Goal: Task Accomplishment & Management: Manage account settings

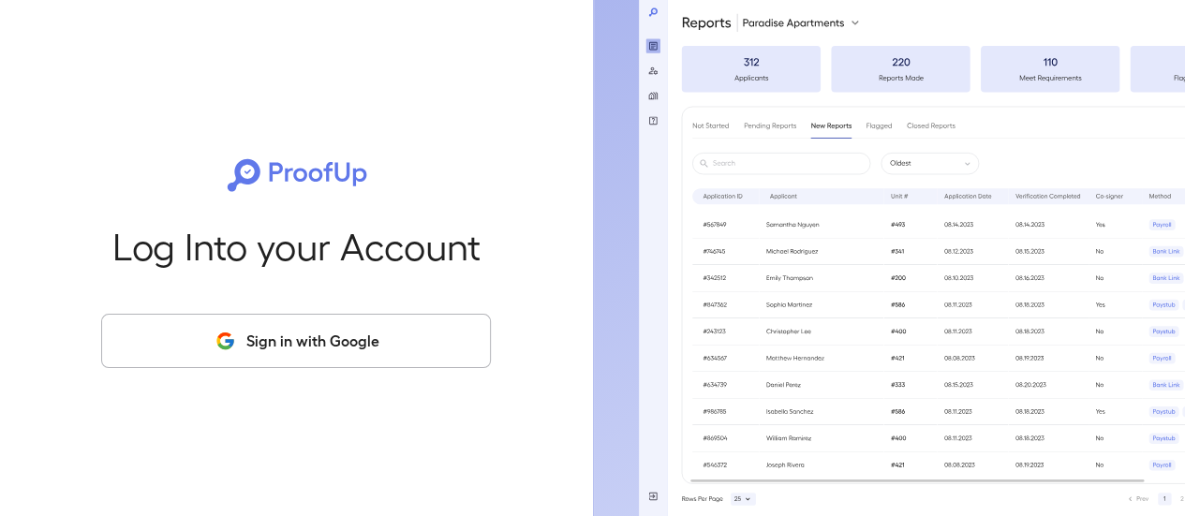
click at [446, 350] on button "Sign in with Google" at bounding box center [296, 341] width 390 height 54
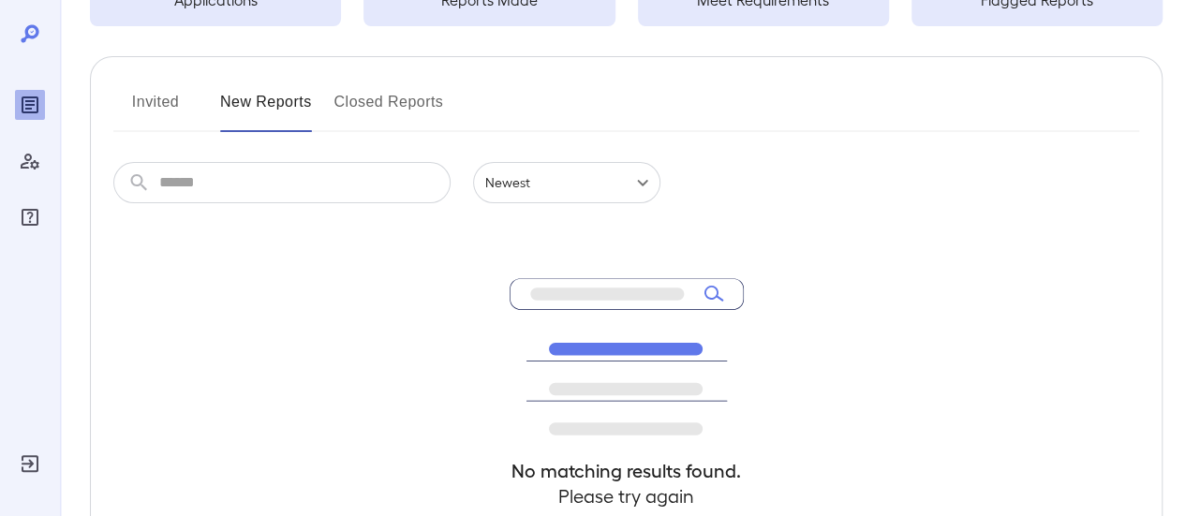
scroll to position [96, 0]
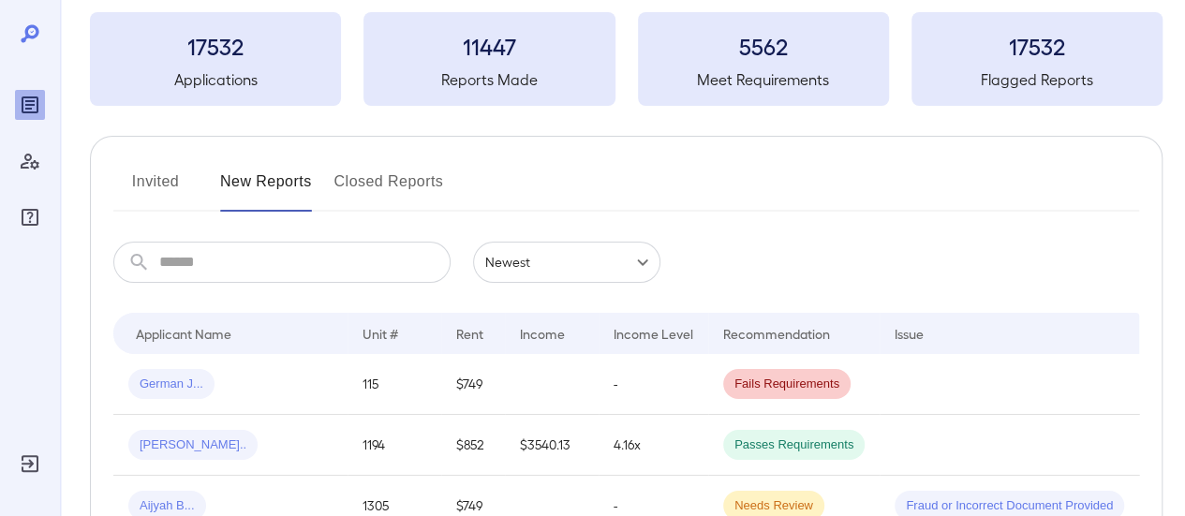
click at [155, 188] on button "Invited" at bounding box center [155, 189] width 84 height 45
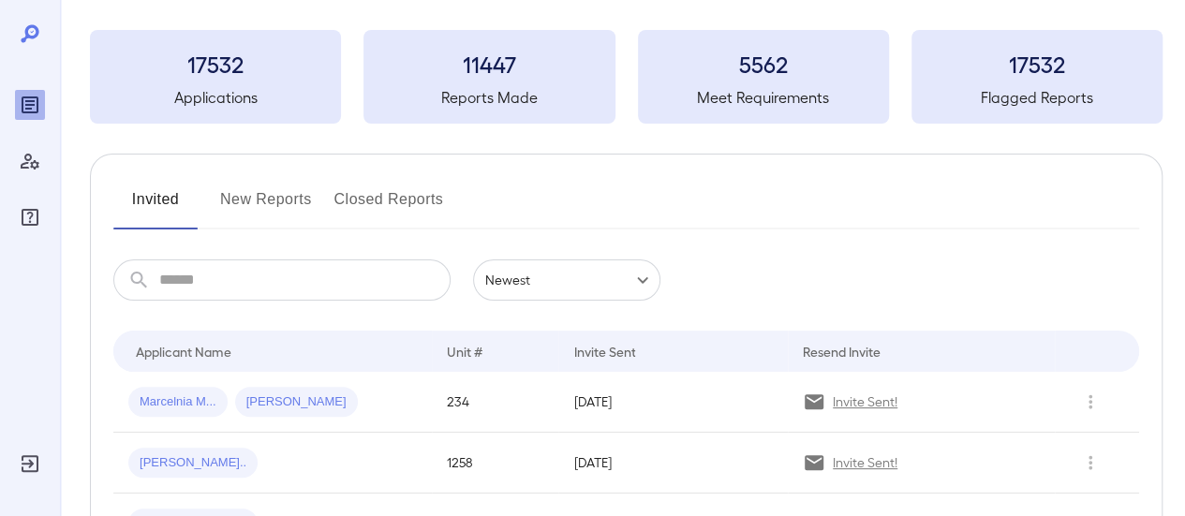
scroll to position [281, 0]
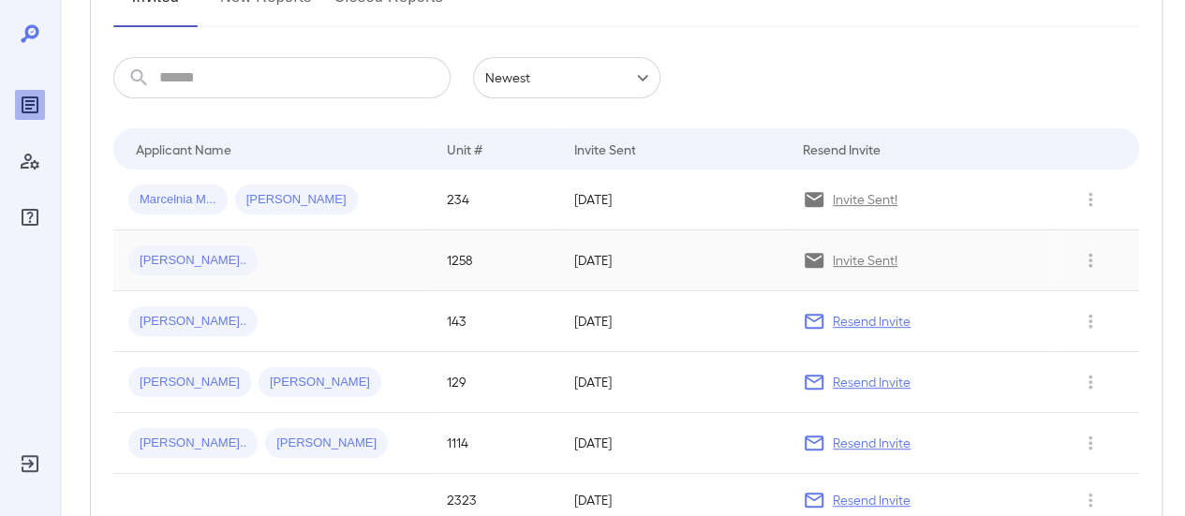
click at [335, 264] on div "[PERSON_NAME].." at bounding box center [272, 260] width 288 height 30
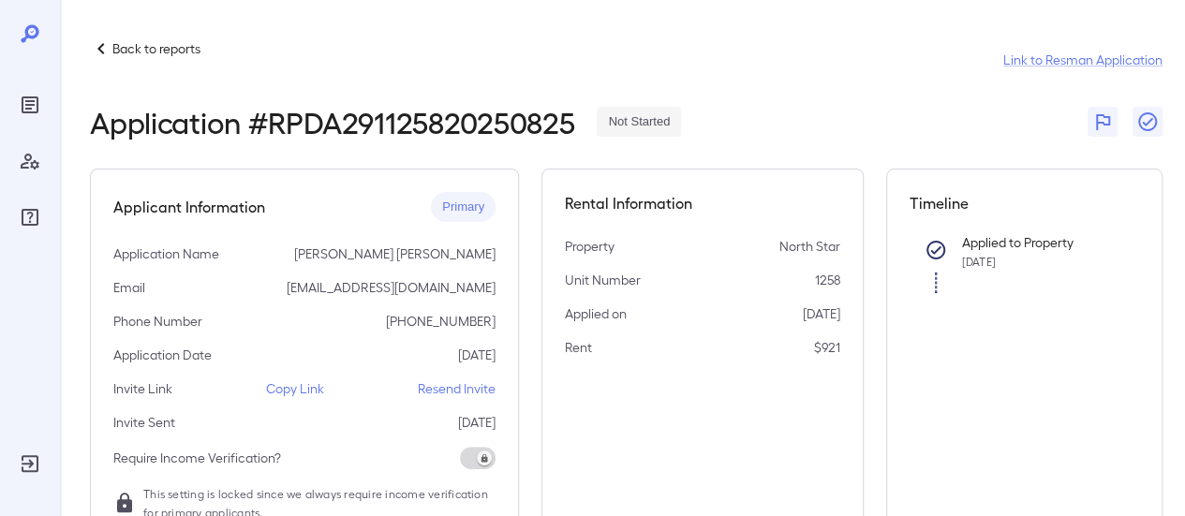
click at [281, 388] on p "Copy Link" at bounding box center [295, 388] width 58 height 19
click at [144, 47] on p "Back to reports" at bounding box center [156, 48] width 88 height 19
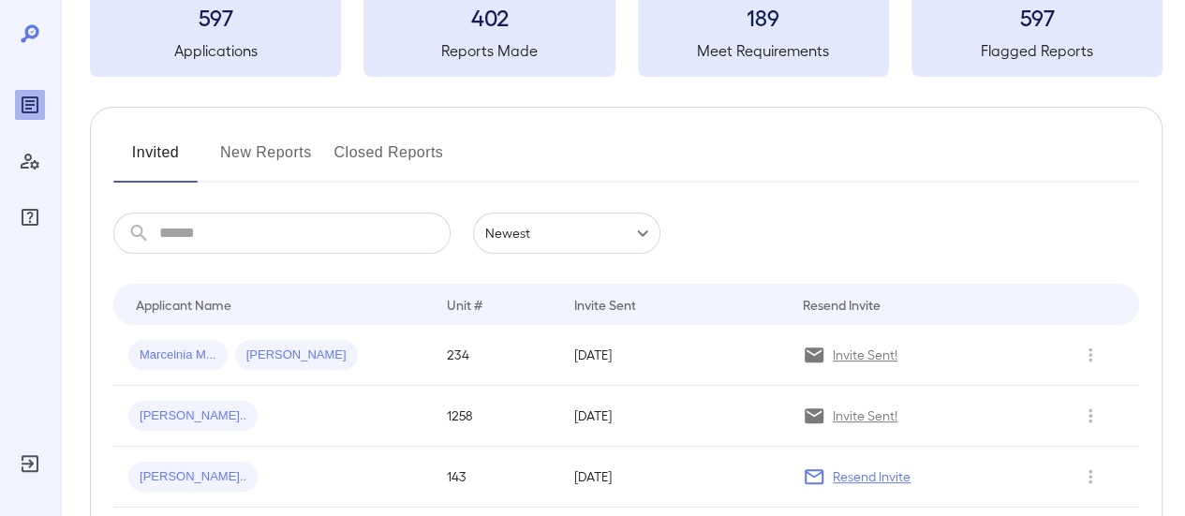
scroll to position [187, 0]
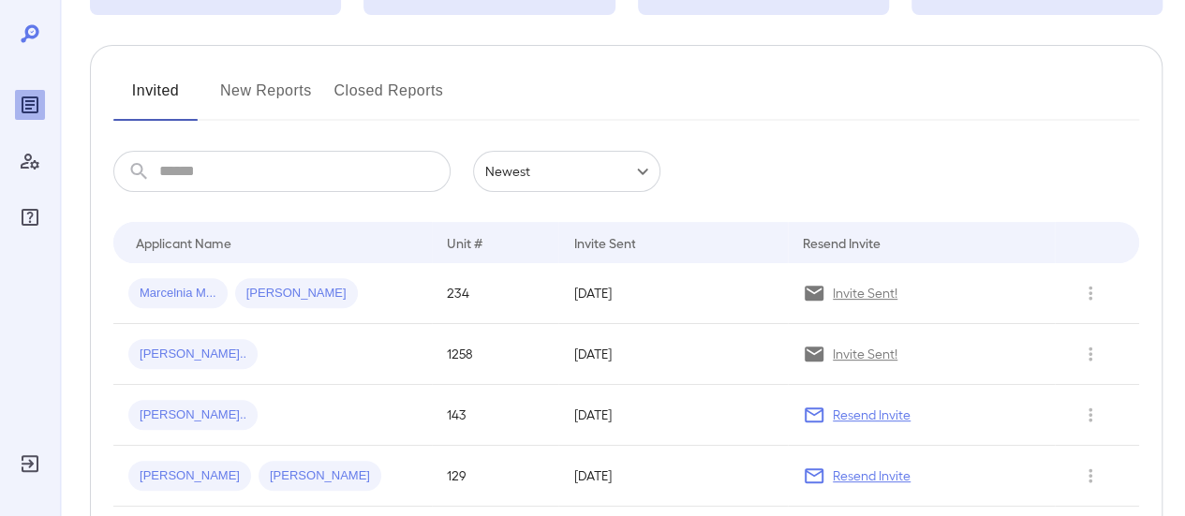
click at [280, 95] on button "New Reports" at bounding box center [266, 98] width 92 height 45
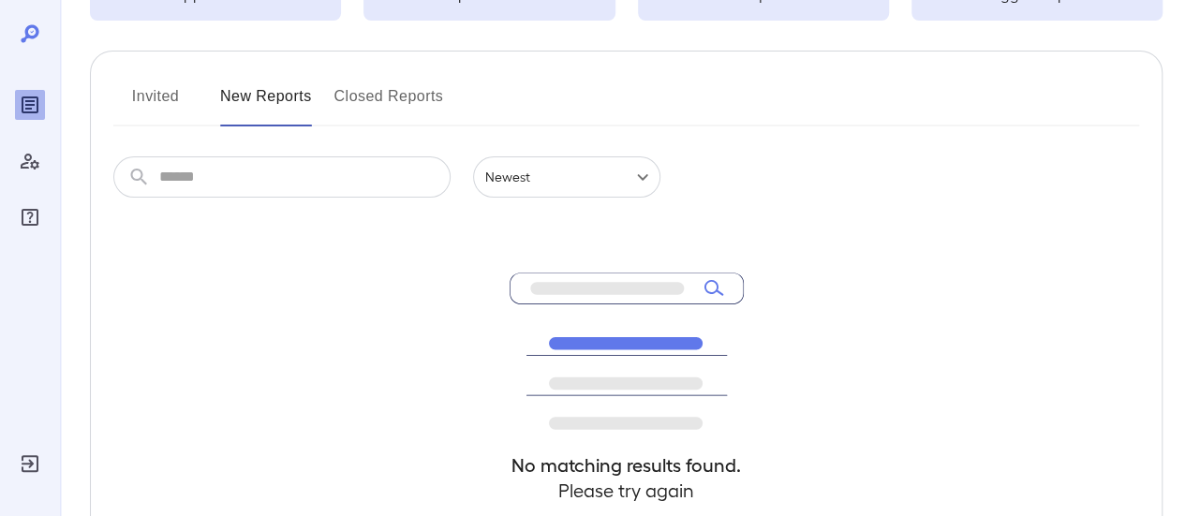
scroll to position [187, 0]
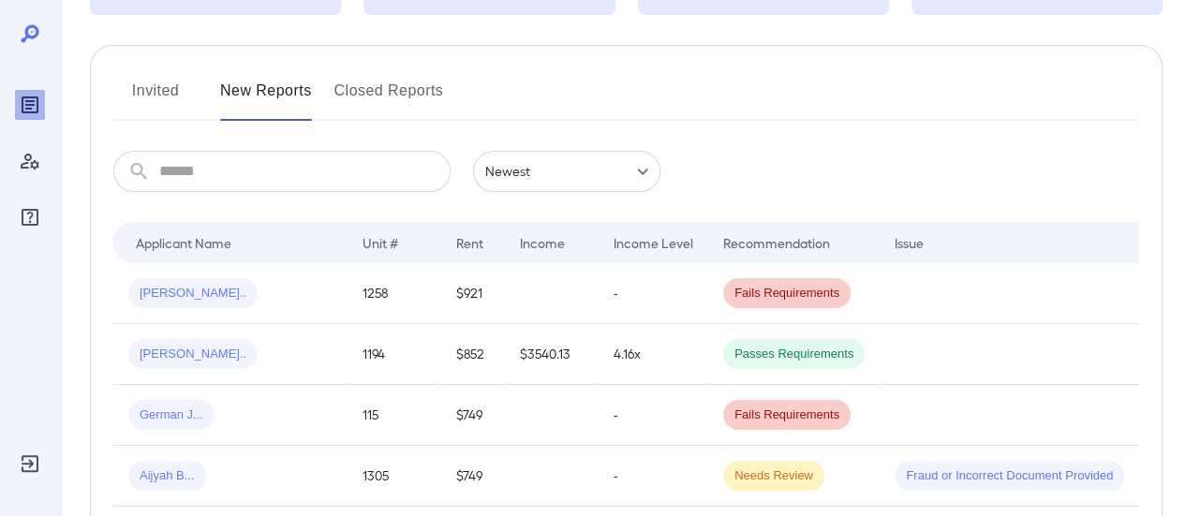
drag, startPoint x: 113, startPoint y: 5, endPoint x: 1019, endPoint y: 160, distance: 918.9
click at [1019, 159] on div "​ ​ Newest ******" at bounding box center [625, 171] width 1025 height 41
click at [233, 278] on div "[PERSON_NAME].." at bounding box center [230, 293] width 204 height 30
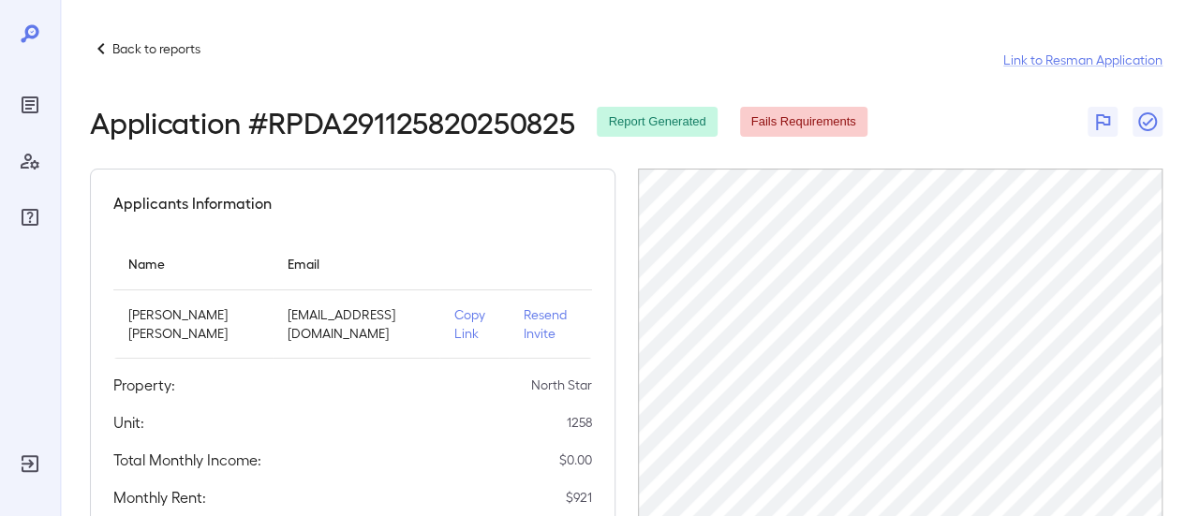
click at [135, 49] on p "Back to reports" at bounding box center [156, 48] width 88 height 19
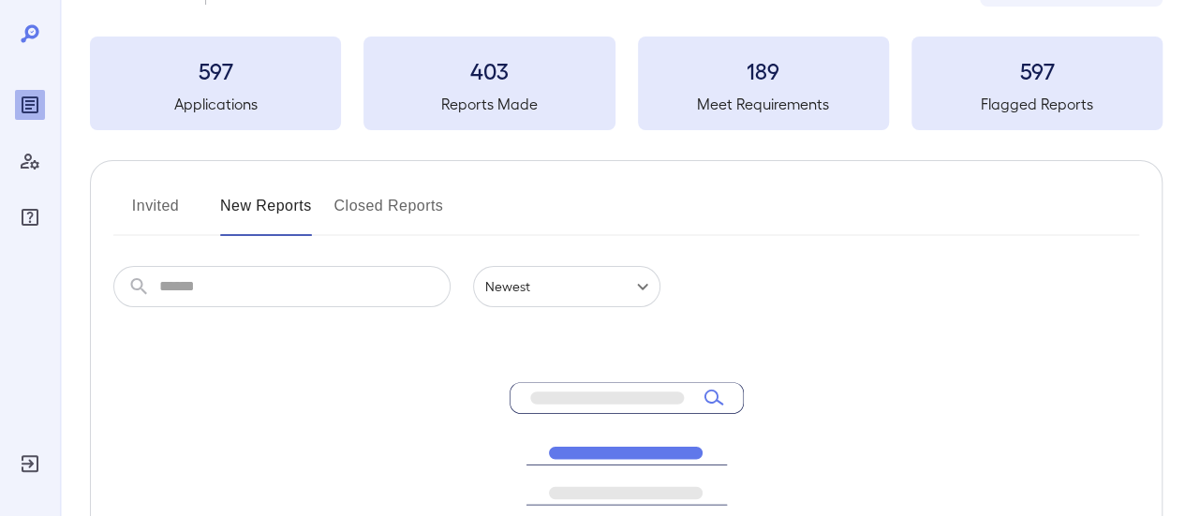
scroll to position [187, 0]
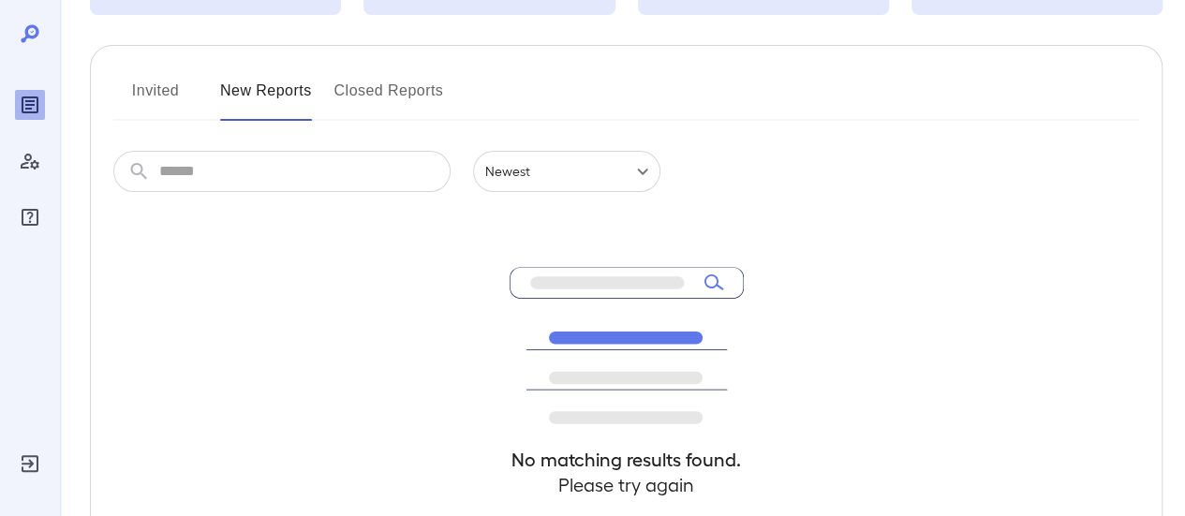
click at [156, 70] on div "Invited New Reports Closed Reports ​ ​ Newest ****** No matching results found.…" at bounding box center [626, 327] width 1072 height 565
drag, startPoint x: 159, startPoint y: 96, endPoint x: 242, endPoint y: 133, distance: 90.5
click at [159, 95] on button "Invited" at bounding box center [155, 98] width 84 height 45
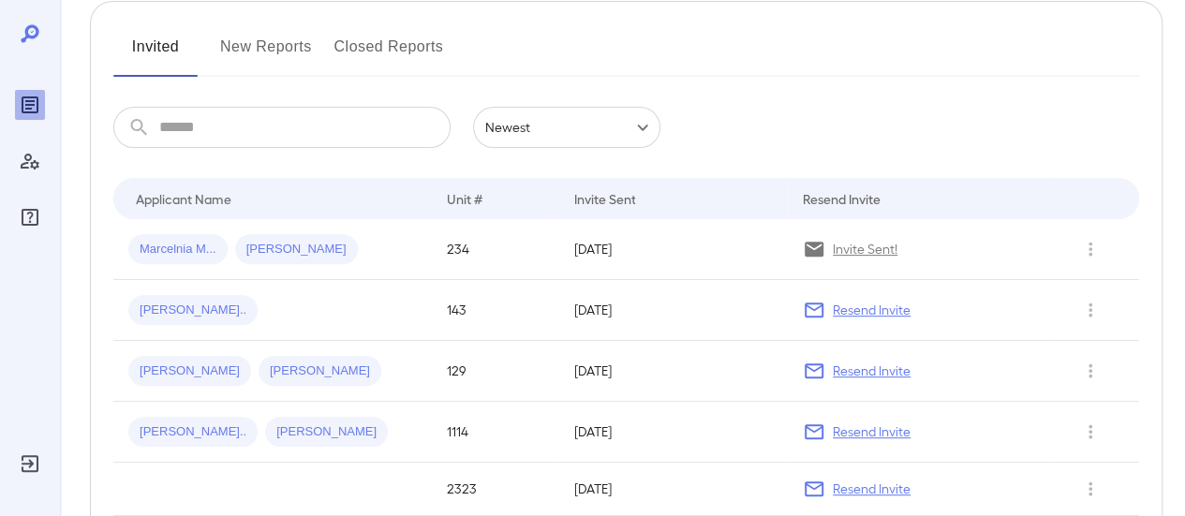
scroll to position [94, 0]
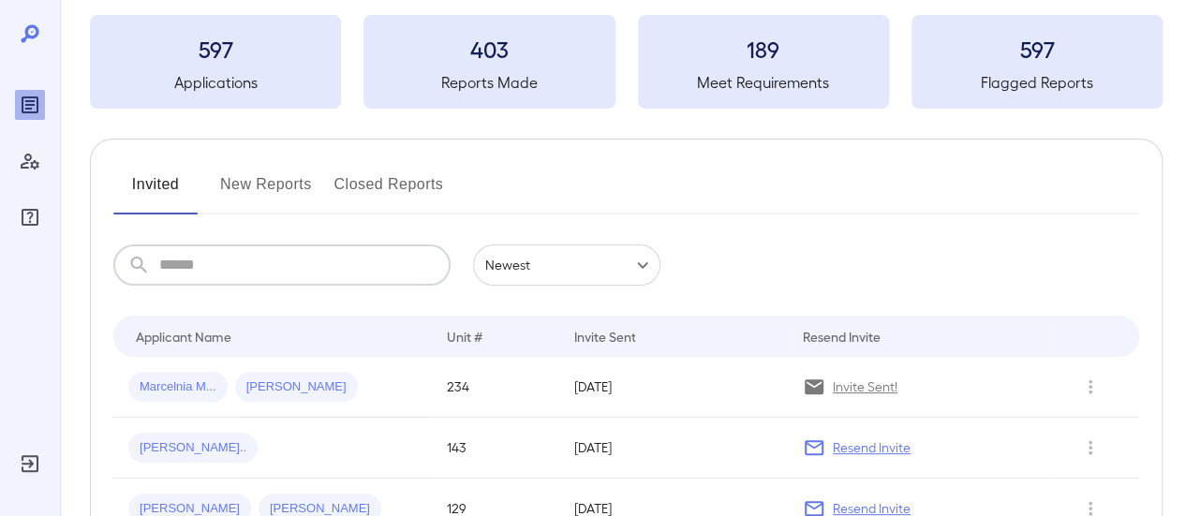
click at [214, 271] on input "text" at bounding box center [304, 264] width 291 height 41
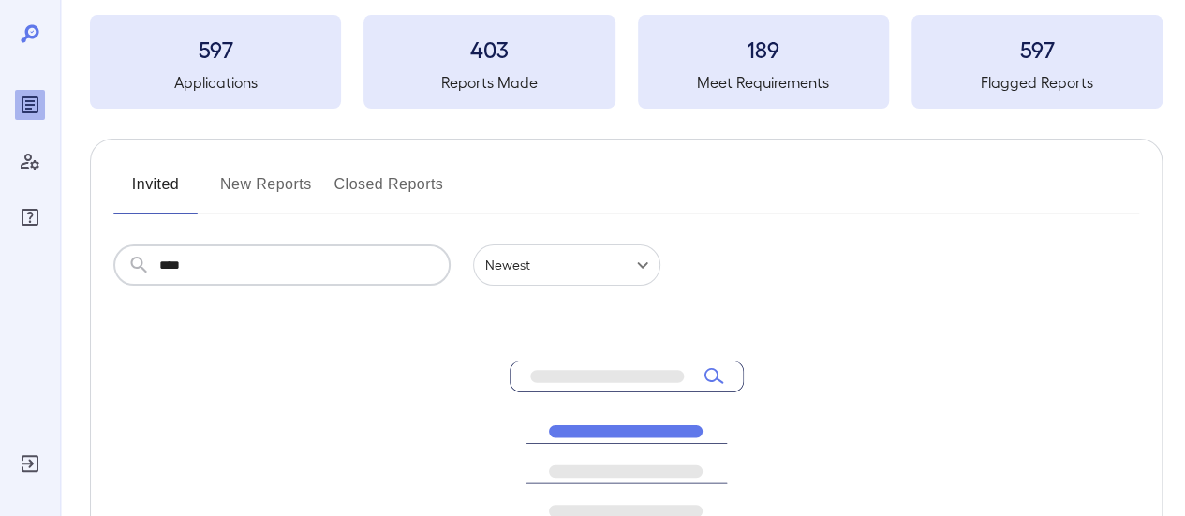
type input "****"
click at [232, 263] on input "****" at bounding box center [304, 264] width 291 height 41
